Goal: Task Accomplishment & Management: Use online tool/utility

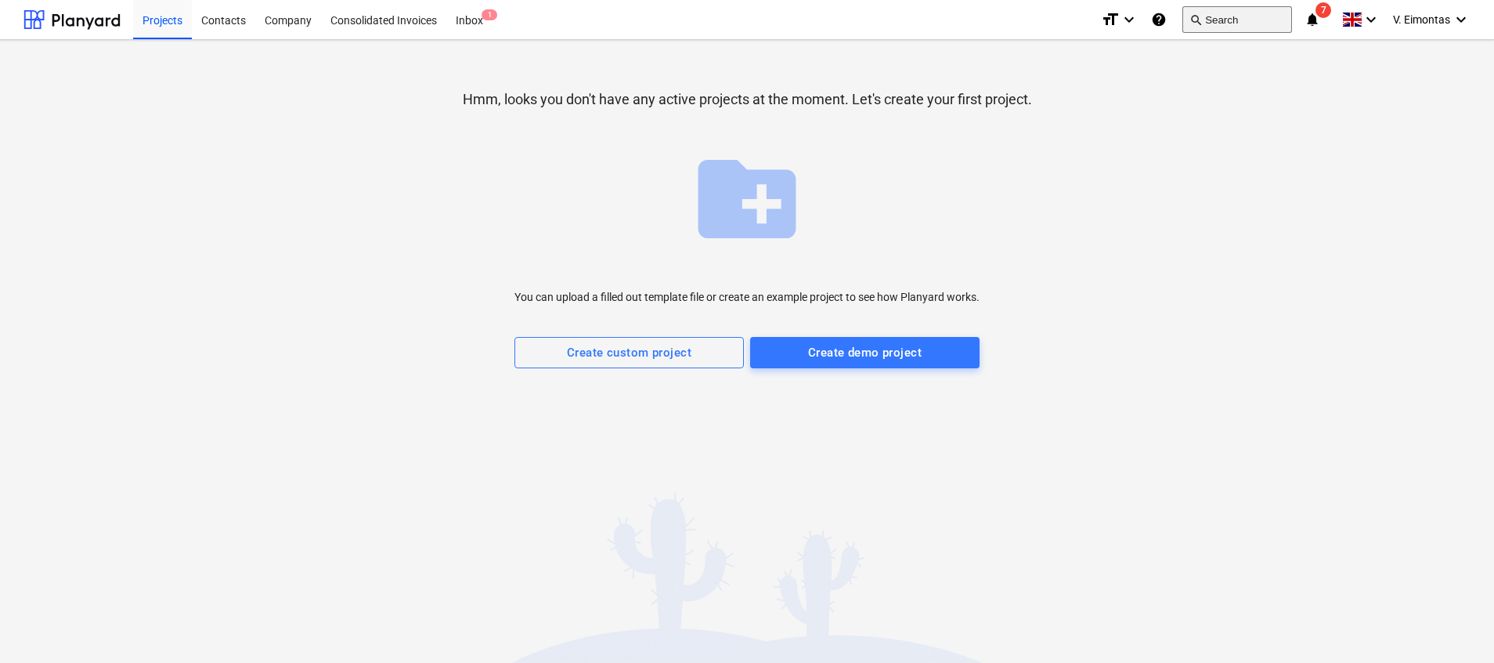
click at [1260, 20] on button "search Search" at bounding box center [1238, 19] width 110 height 27
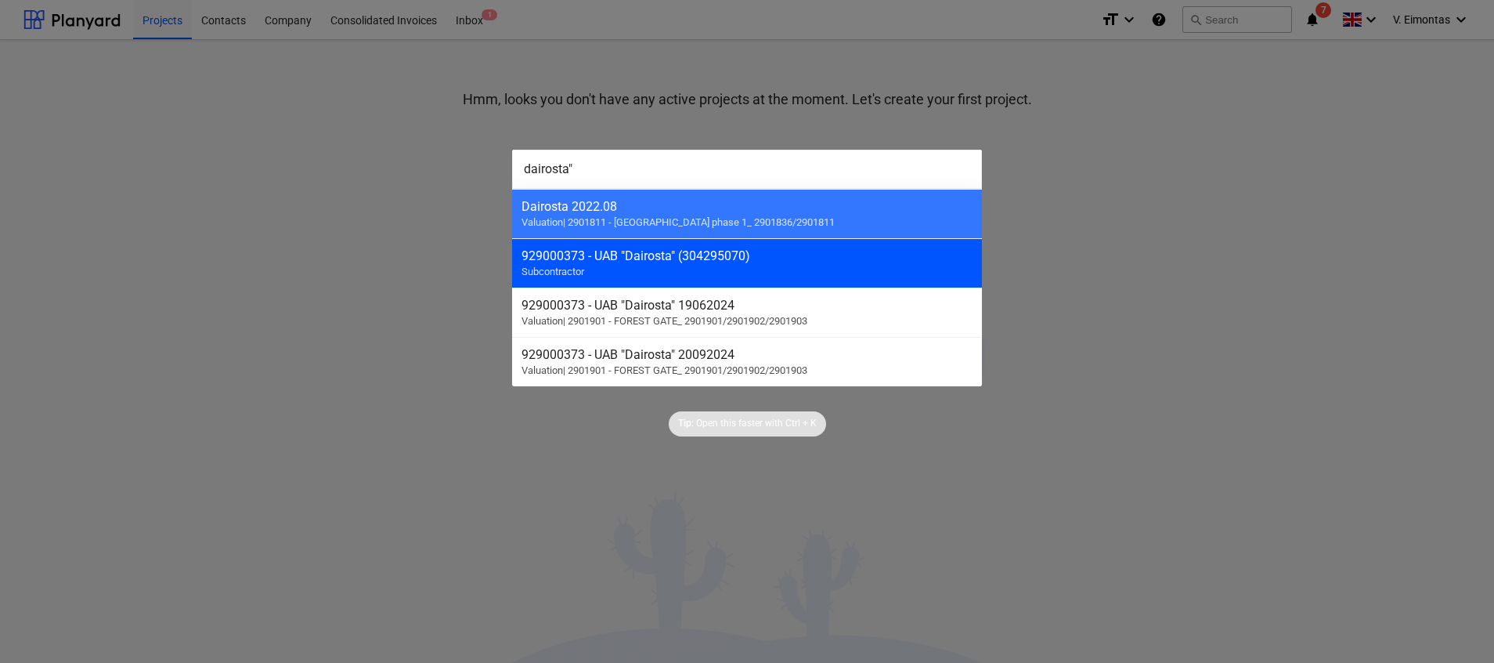
type input "dairosta""
click at [675, 255] on div "929000373 - UAB "Dairosta" (304295070)" at bounding box center [747, 255] width 451 height 15
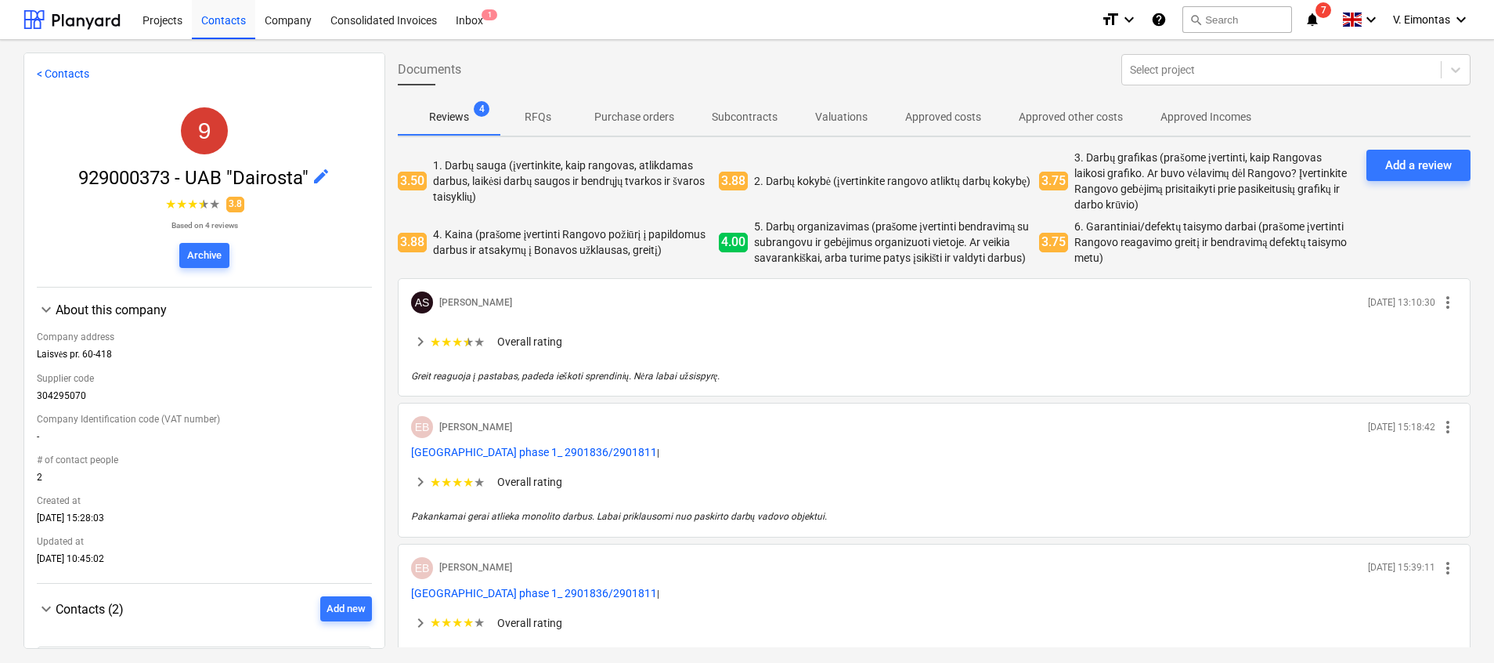
click at [745, 121] on p "Subcontracts" at bounding box center [745, 117] width 66 height 16
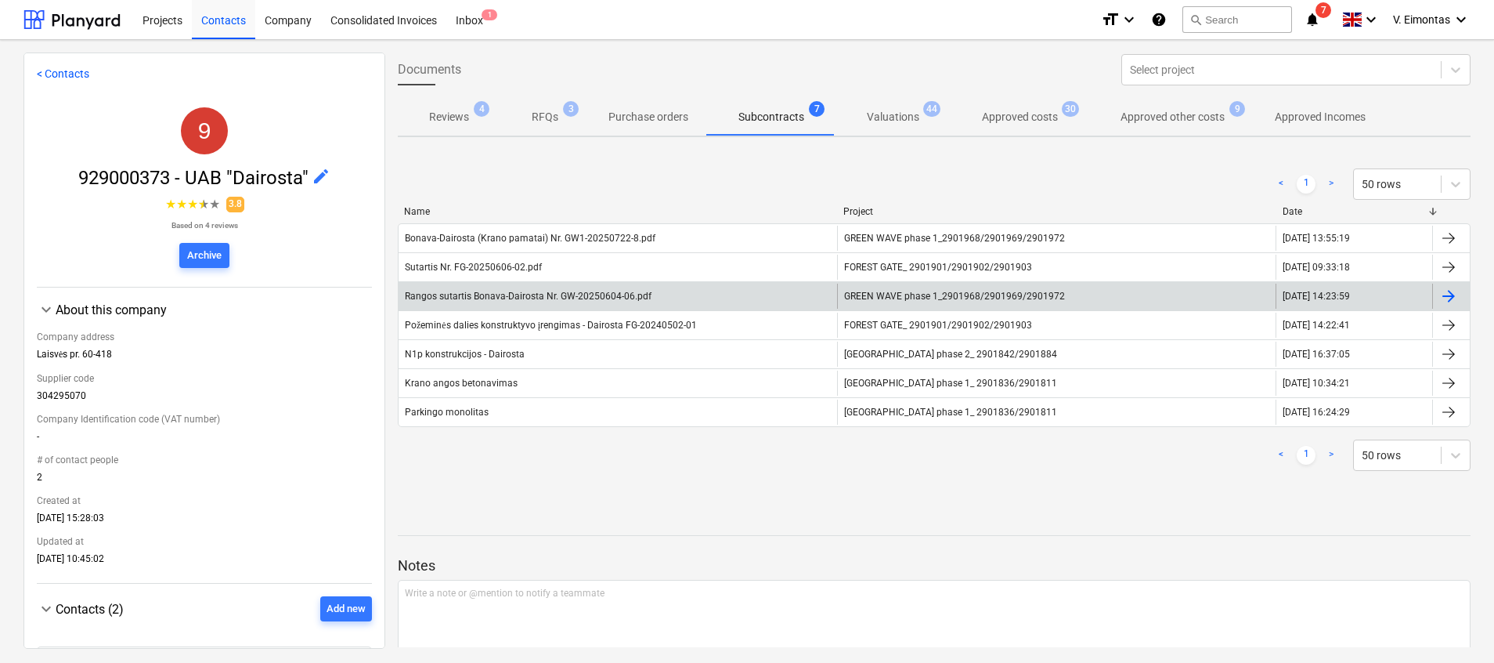
click at [630, 291] on div "Rangos sutartis Bonava-Dairosta Nr. GW-20250604-06.pdf" at bounding box center [528, 296] width 247 height 11
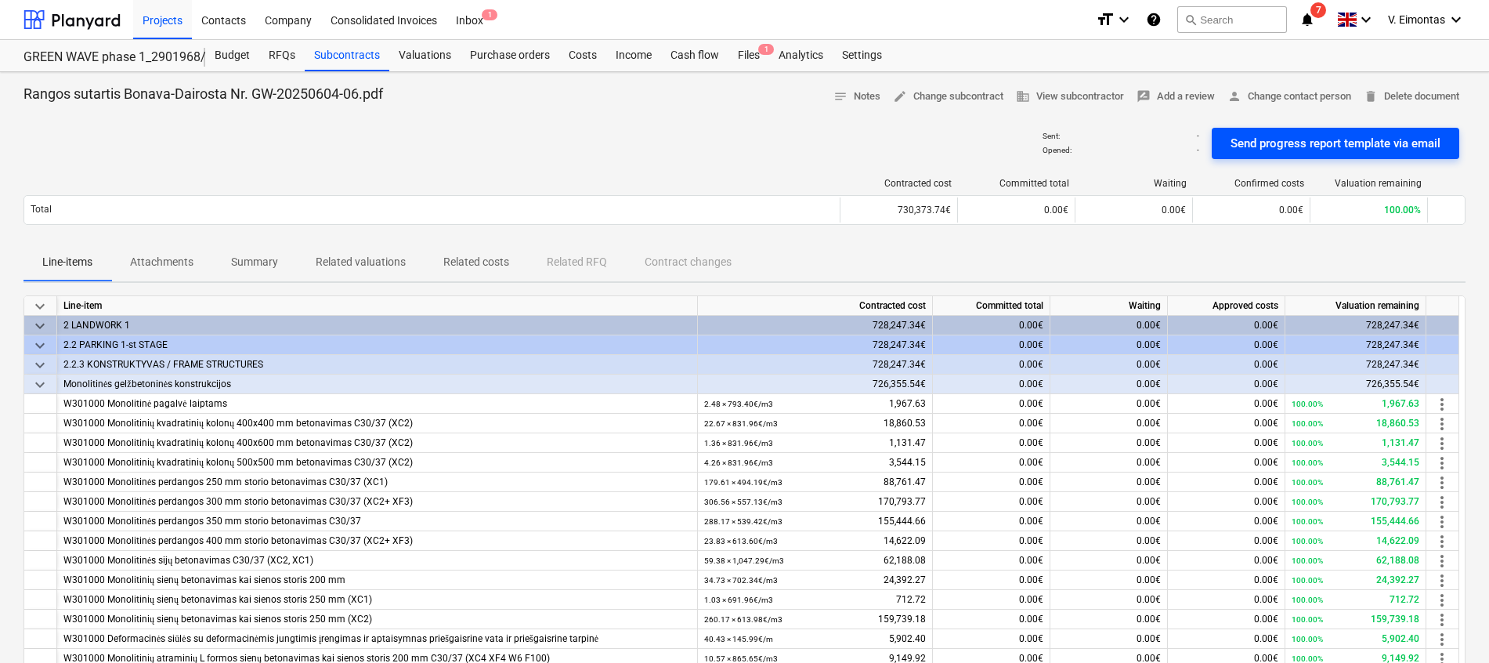
click at [1314, 152] on div "Send progress report template via email" at bounding box center [1335, 143] width 210 height 20
